Goal: Task Accomplishment & Management: Manage account settings

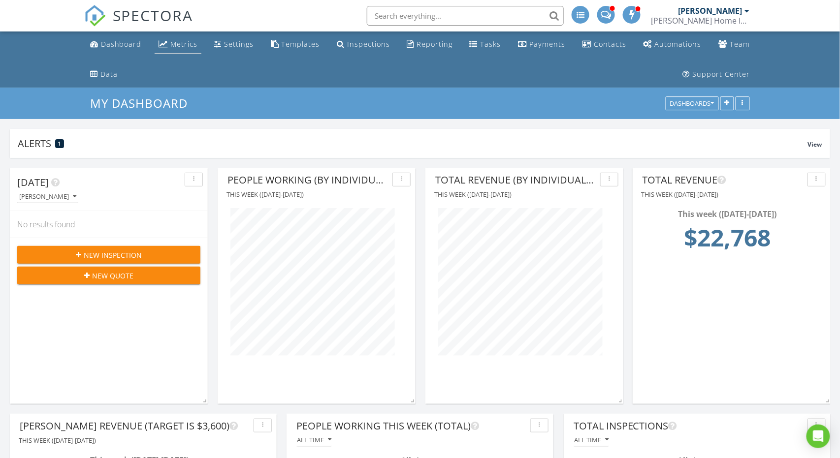
scroll to position [2399, 841]
click at [174, 40] on div "Metrics" at bounding box center [183, 43] width 27 height 9
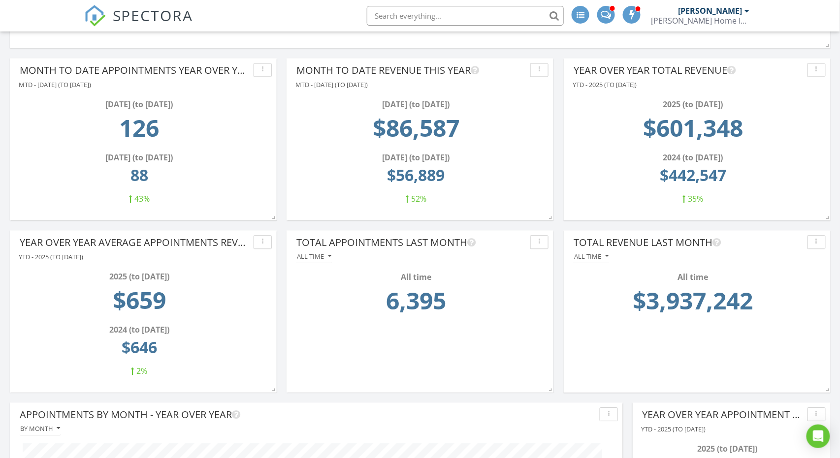
scroll to position [676, 0]
click at [602, 260] on button "All time" at bounding box center [591, 257] width 35 height 13
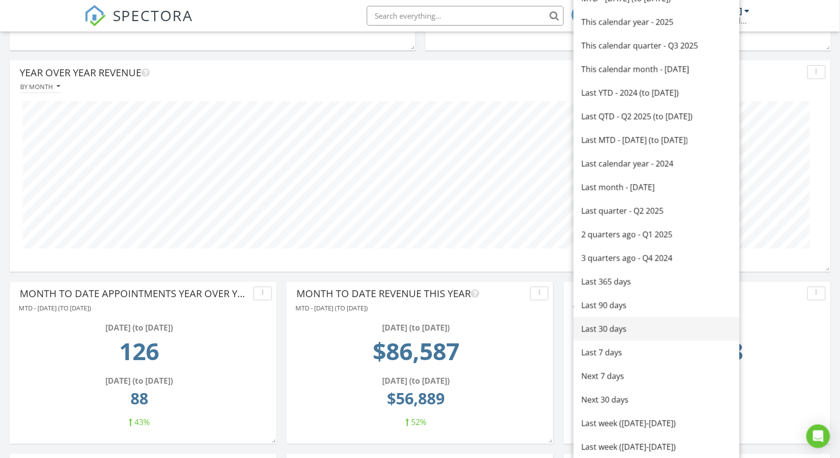
scroll to position [450, 0]
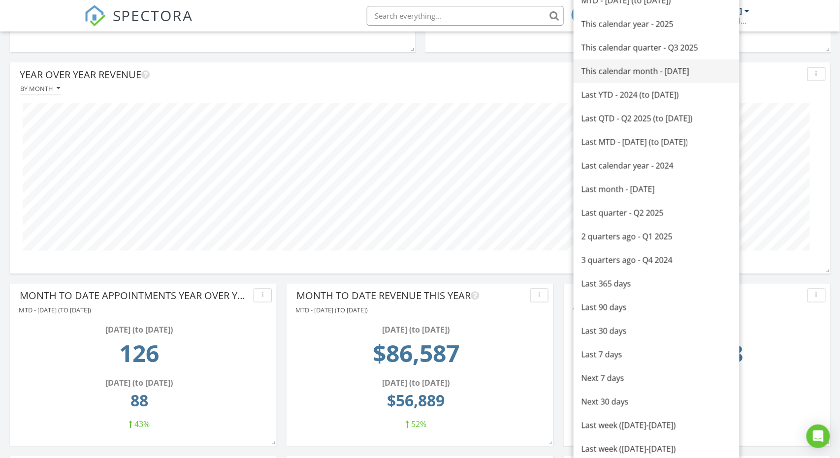
click at [626, 67] on div "This calendar month - August 2025" at bounding box center [657, 71] width 150 height 12
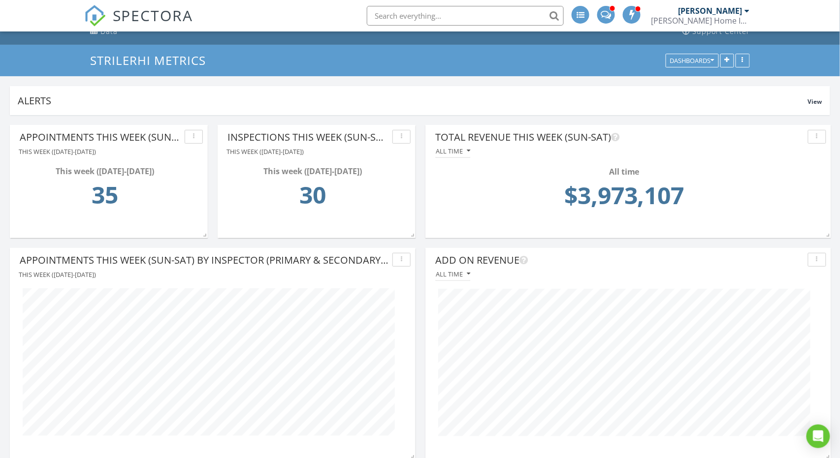
scroll to position [0, 0]
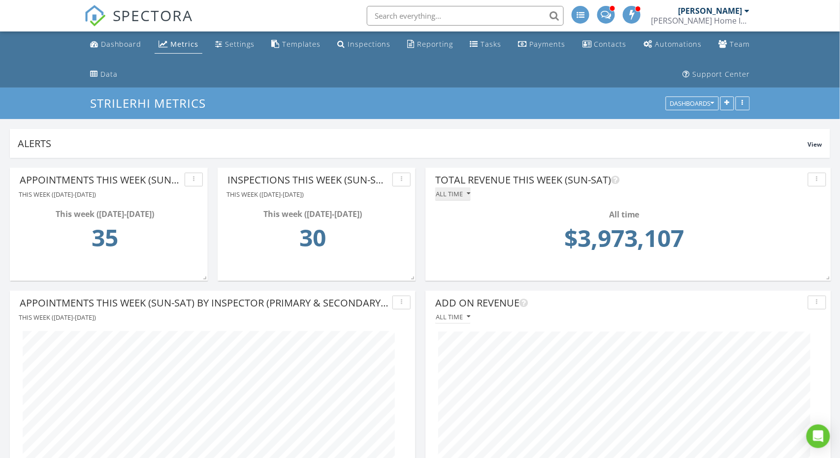
click at [454, 194] on div "All time" at bounding box center [453, 194] width 34 height 7
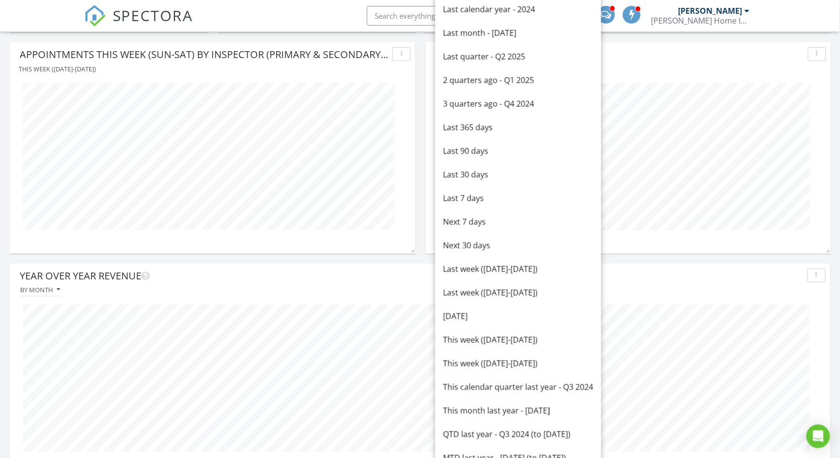
scroll to position [249, 0]
click at [466, 336] on div "This week (Sunday-Saturday)" at bounding box center [518, 340] width 150 height 12
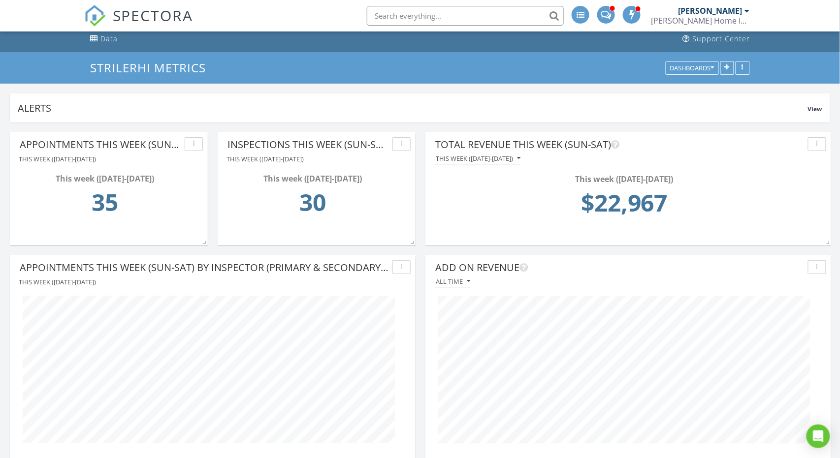
scroll to position [0, 0]
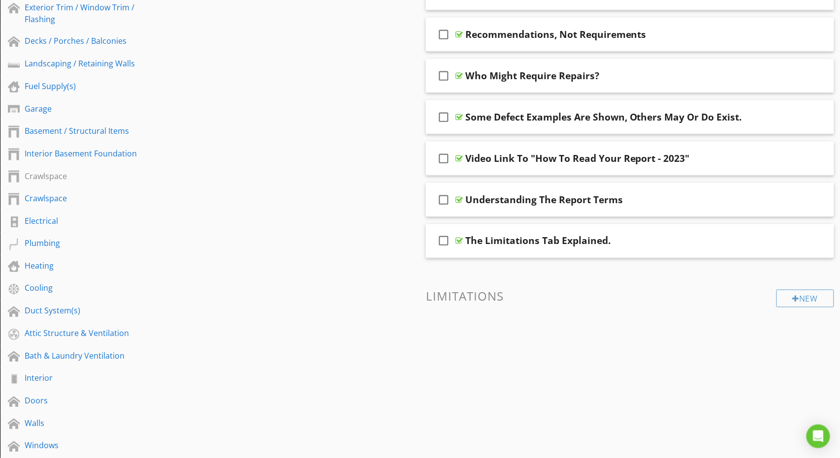
scroll to position [392, 0]
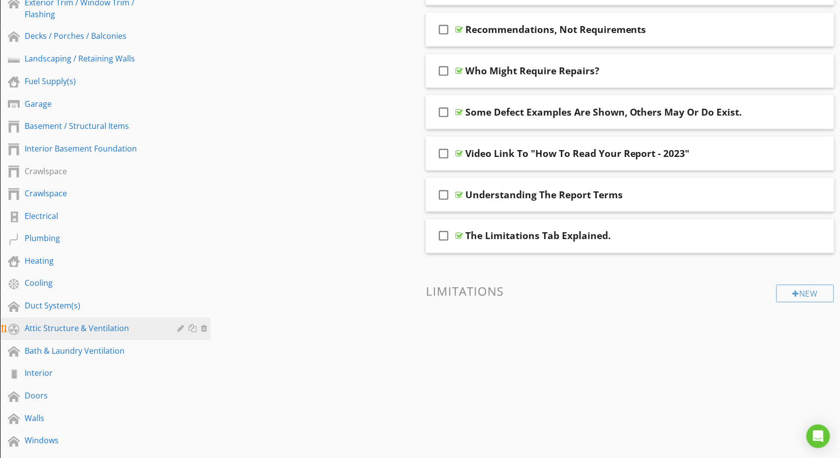
click at [70, 328] on div "Attic Structure & Ventilation" at bounding box center [94, 329] width 139 height 12
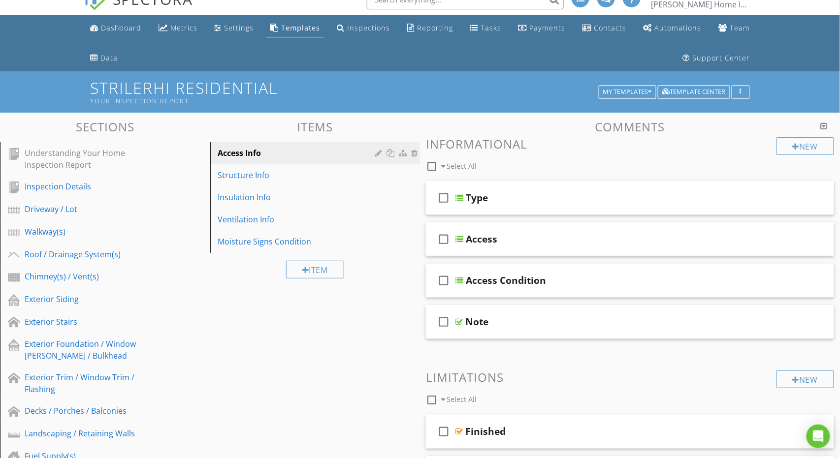
scroll to position [15, 0]
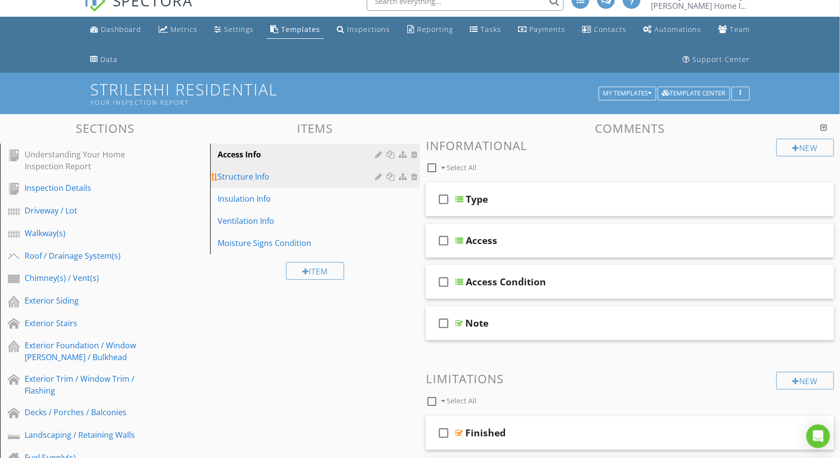
click at [314, 180] on div "Structure Info" at bounding box center [298, 177] width 161 height 12
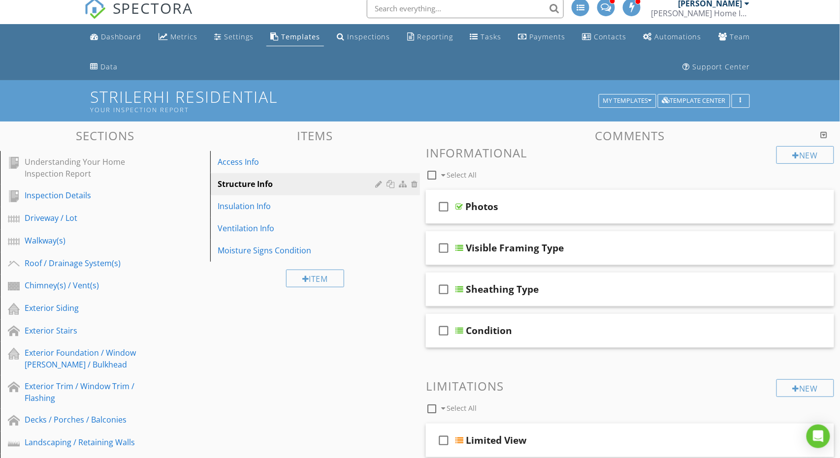
scroll to position [5, 0]
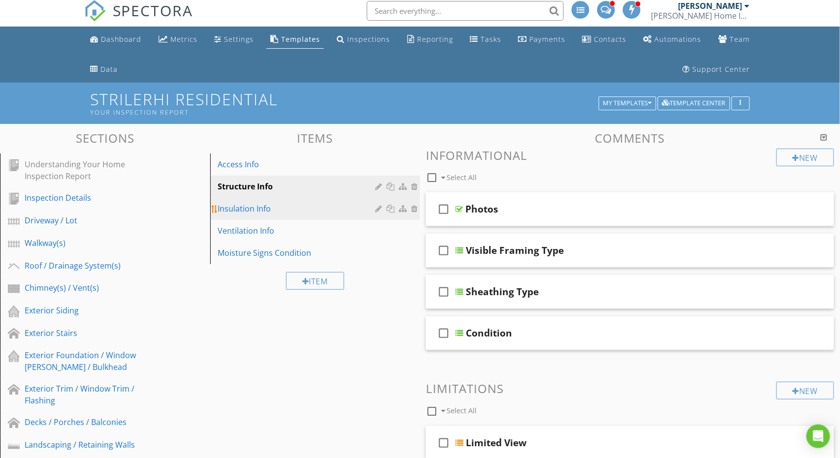
click at [263, 212] on div "Insulation Info" at bounding box center [298, 209] width 161 height 12
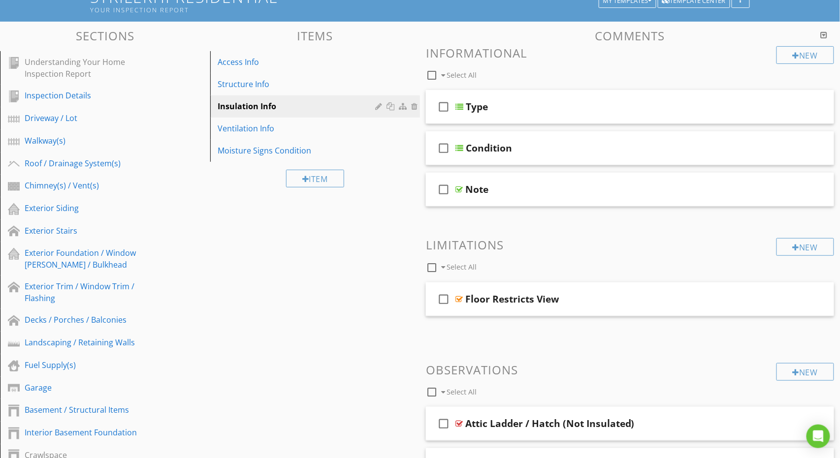
scroll to position [0, 0]
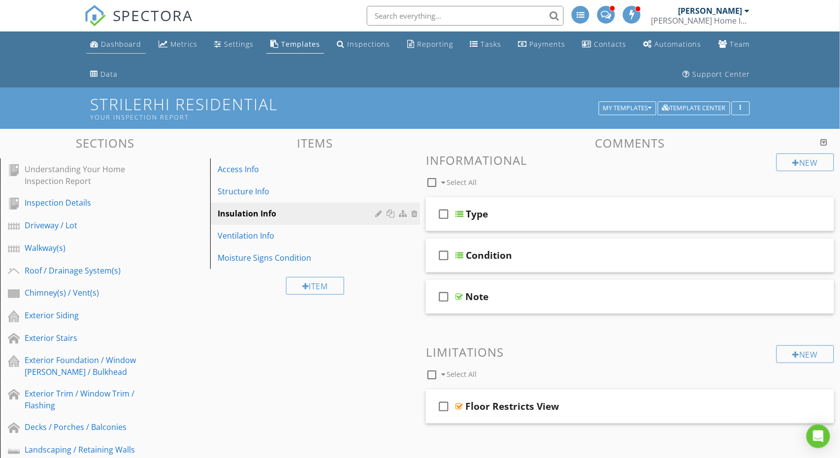
click at [141, 47] on link "Dashboard" at bounding box center [116, 44] width 60 height 18
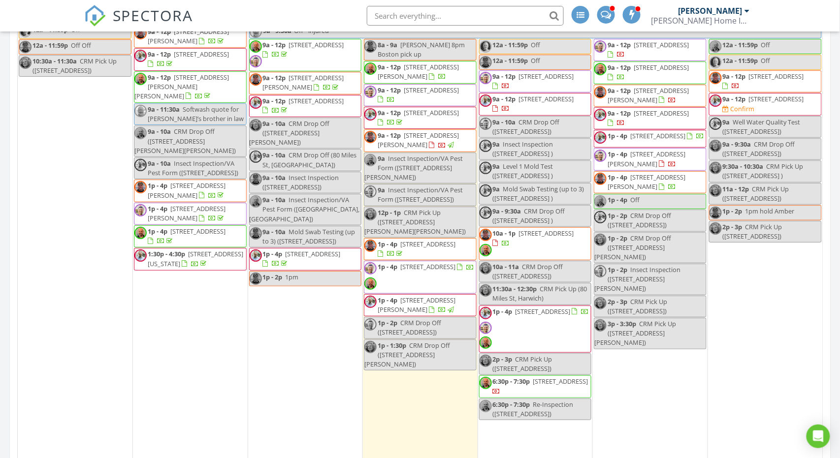
scroll to position [631, 0]
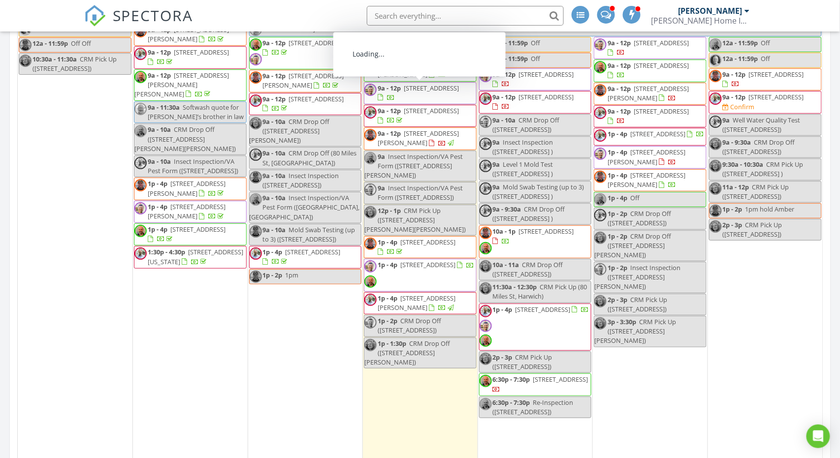
click at [422, 92] on span "65 Willow Pond Dr 65, Rockland 02370" at bounding box center [431, 87] width 55 height 9
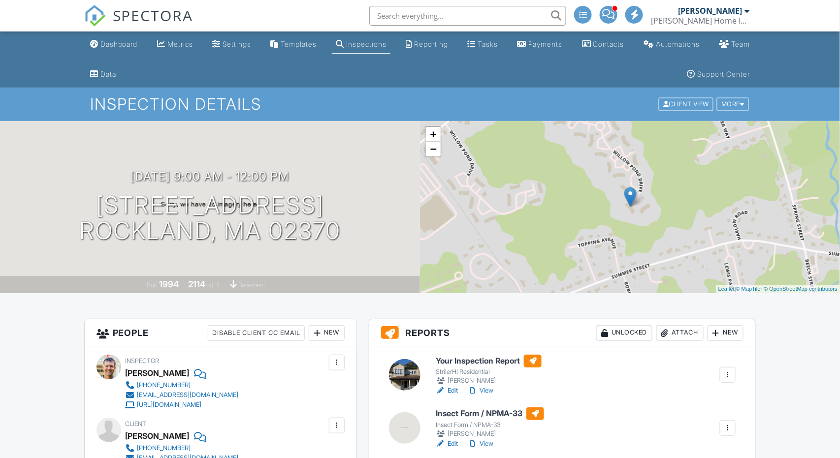
click at [456, 388] on link "Edit" at bounding box center [447, 391] width 22 height 10
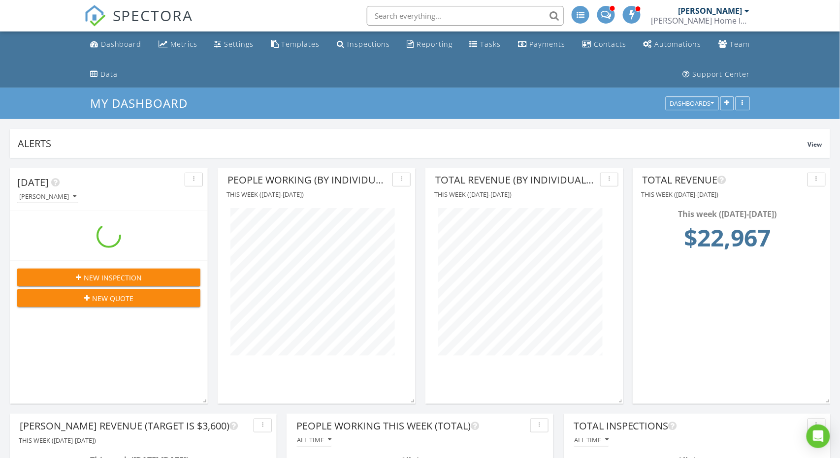
scroll to position [236, 197]
